Goal: Find contact information: Find contact information

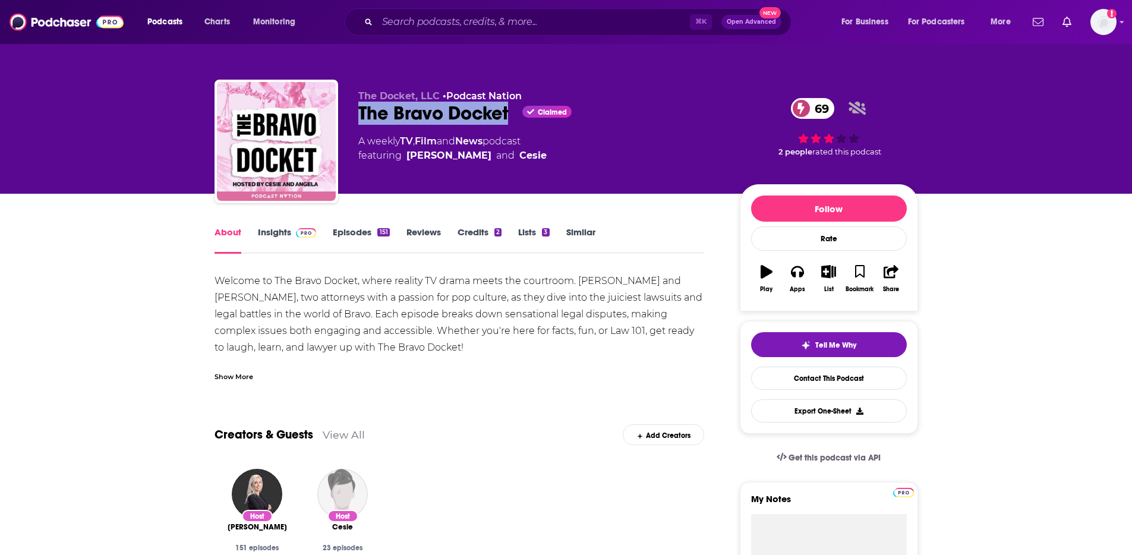
drag, startPoint x: 357, startPoint y: 112, endPoint x: 508, endPoint y: 120, distance: 151.7
click at [508, 120] on div "The Docket, LLC • Podcast Nation The Bravo Docket Claimed 69 A weekly TV , Film…" at bounding box center [567, 144] width 704 height 128
copy h1 "The Bravo Docket"
click at [289, 232] on link "Insights" at bounding box center [287, 239] width 59 height 27
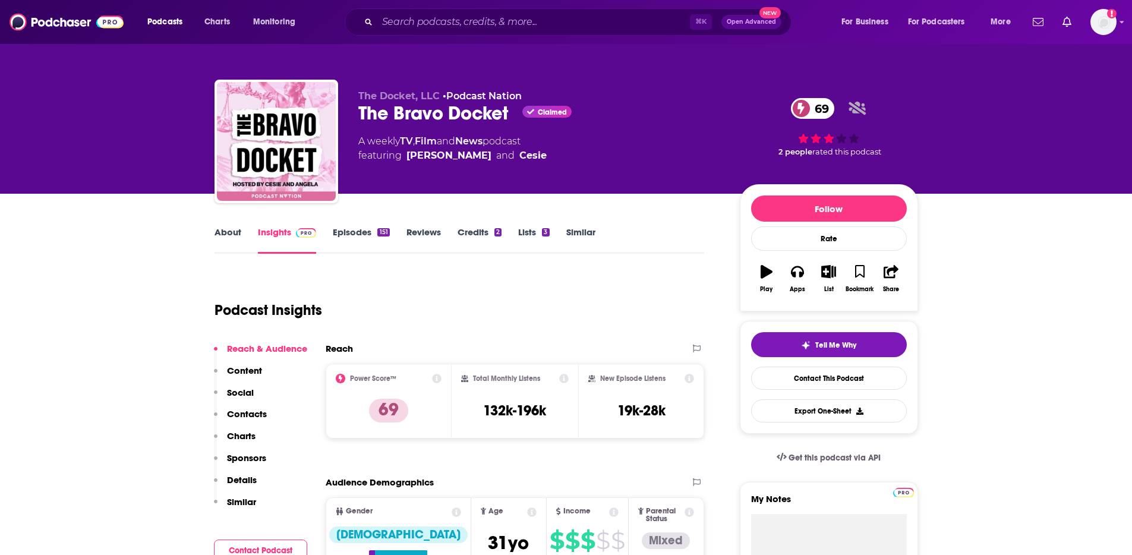
click at [241, 411] on p "Contacts" at bounding box center [247, 413] width 40 height 11
click at [223, 237] on link "About" at bounding box center [228, 239] width 27 height 27
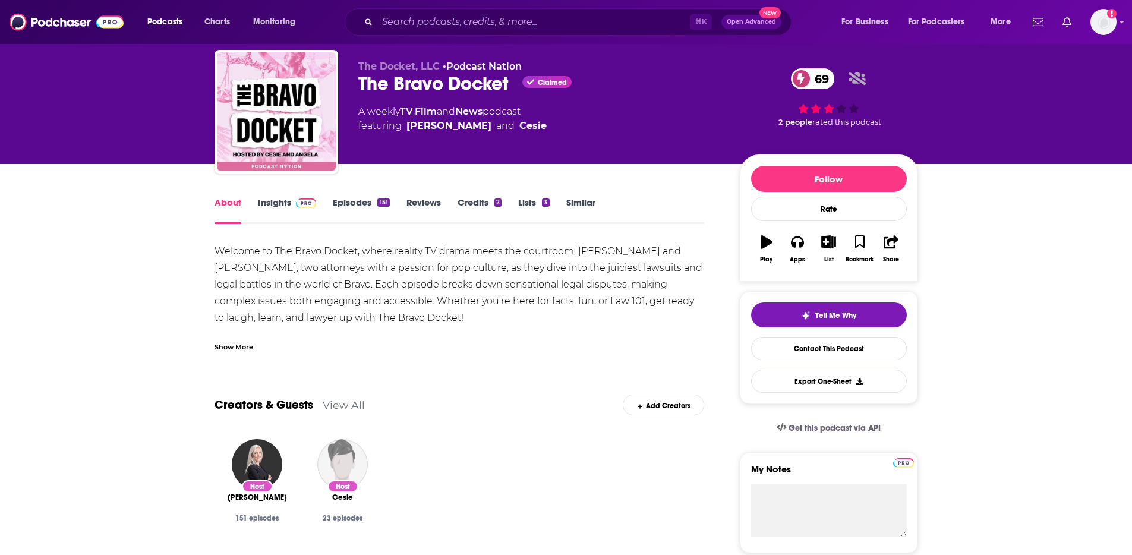
scroll to position [87, 0]
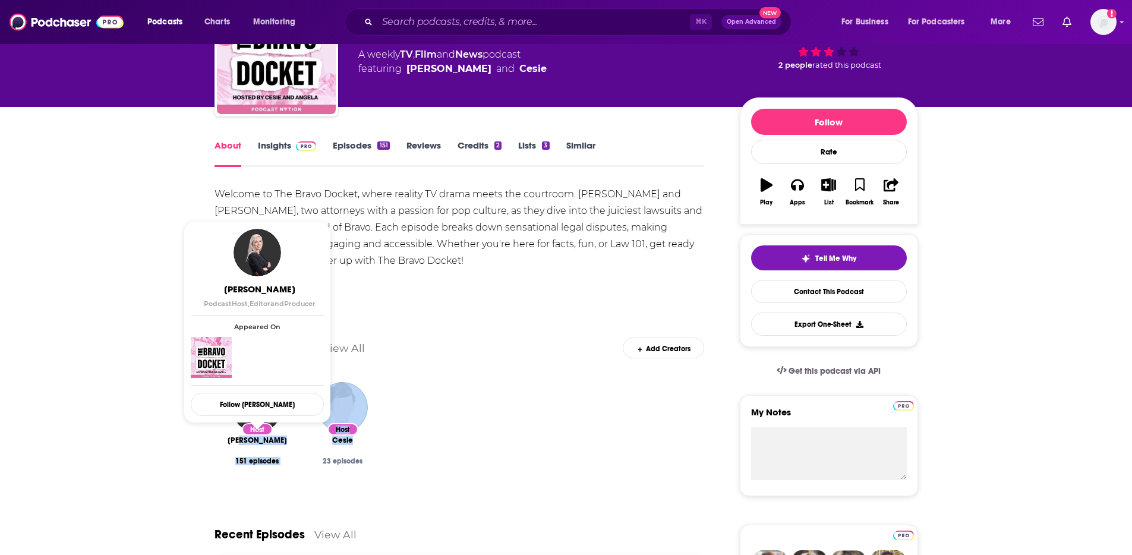
drag, startPoint x: 299, startPoint y: 446, endPoint x: 191, endPoint y: 437, distance: 107.9
click at [235, 440] on div "Host Angela Angotti 151 episodes Host Cesie 23 episodes" at bounding box center [460, 436] width 490 height 126
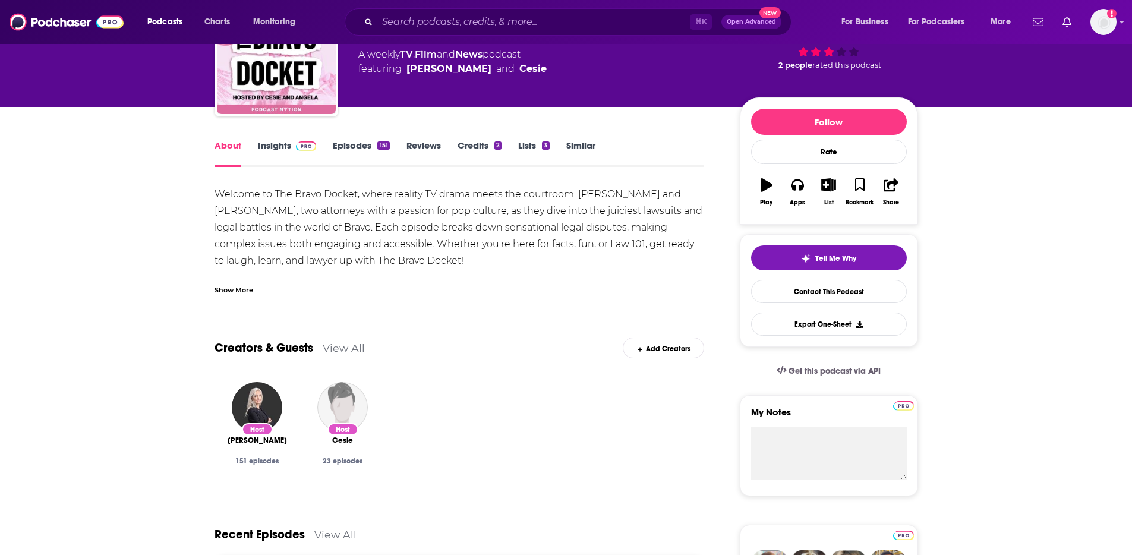
drag, startPoint x: 226, startPoint y: 442, endPoint x: 290, endPoint y: 440, distance: 64.2
click at [290, 440] on div "Host Angela Angotti 151 episodes" at bounding box center [258, 436] width 86 height 126
copy span "Angela Angotti"
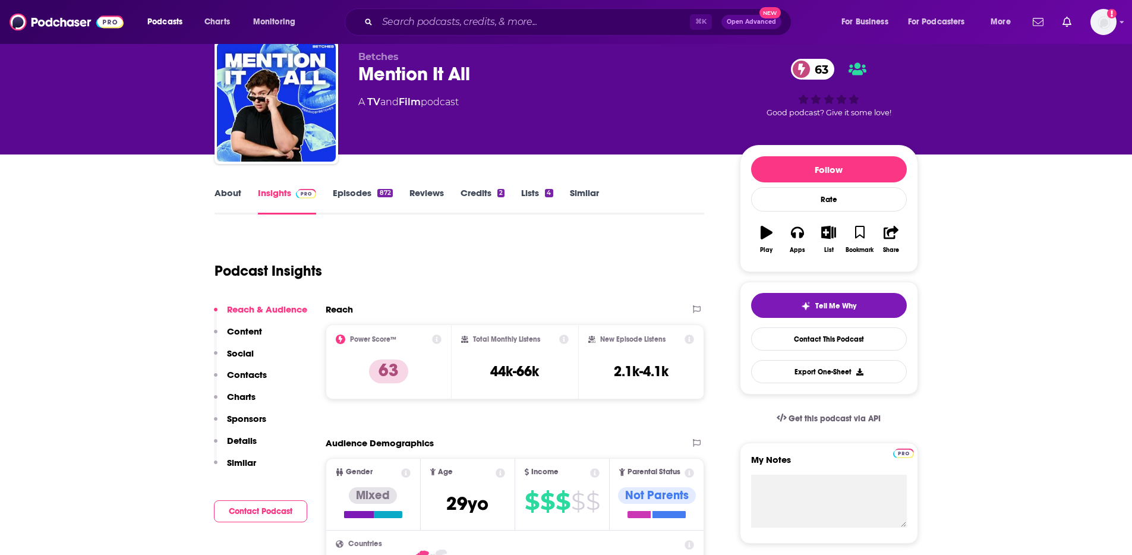
scroll to position [40, 0]
click at [247, 371] on p "Contacts" at bounding box center [247, 373] width 40 height 11
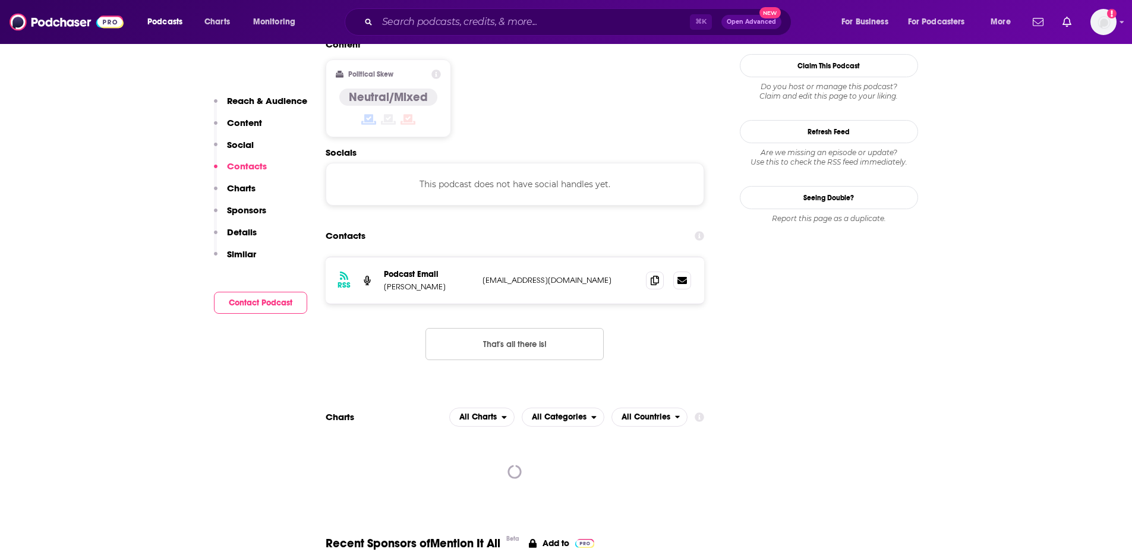
scroll to position [942, 0]
